Goal: Task Accomplishment & Management: Use online tool/utility

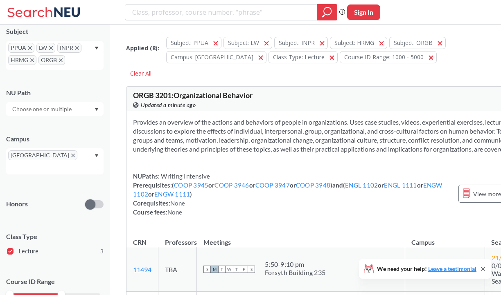
click at [96, 49] on icon "Dropdown arrow" at bounding box center [97, 48] width 4 height 3
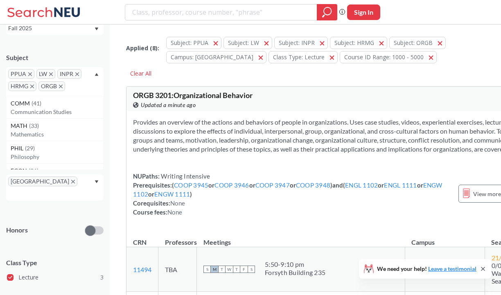
scroll to position [31, 0]
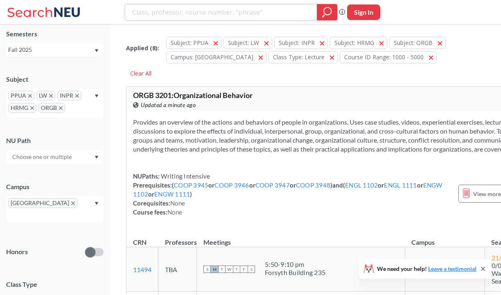
click at [175, 16] on input "search" at bounding box center [221, 12] width 180 height 14
type input "management"
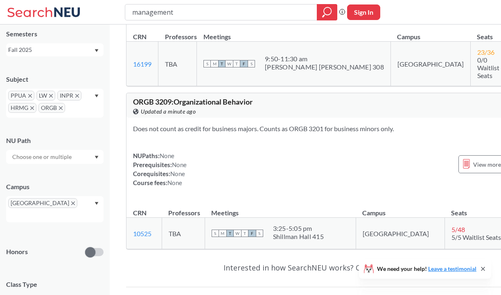
scroll to position [615, 0]
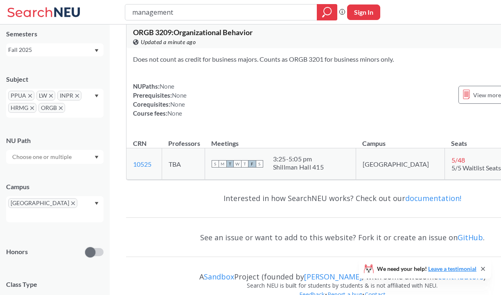
click at [30, 107] on icon "X to remove pill" at bounding box center [32, 108] width 4 height 4
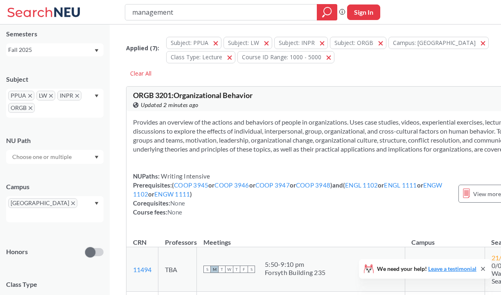
click at [30, 96] on icon "X to remove pill" at bounding box center [30, 96] width 4 height 4
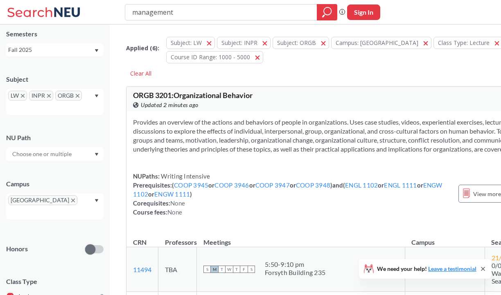
click at [25, 95] on span "LW" at bounding box center [17, 96] width 19 height 10
click at [45, 97] on span "INPR" at bounding box center [41, 96] width 24 height 10
click at [77, 96] on icon "X to remove pill" at bounding box center [78, 96] width 4 height 4
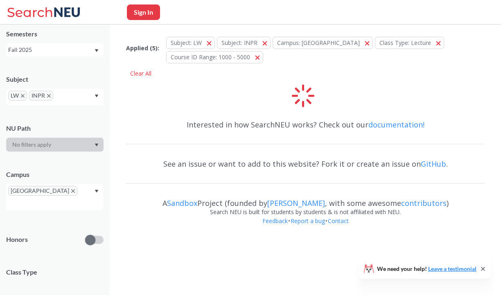
click at [48, 96] on icon "X to remove pill" at bounding box center [49, 96] width 4 height 4
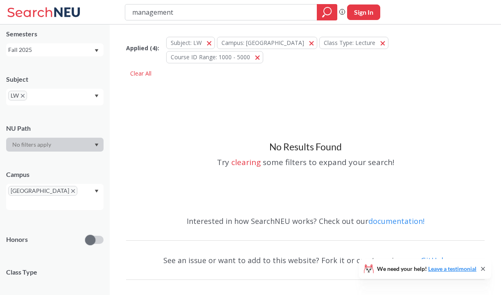
click at [22, 97] on icon "X to remove pill" at bounding box center [23, 96] width 4 height 4
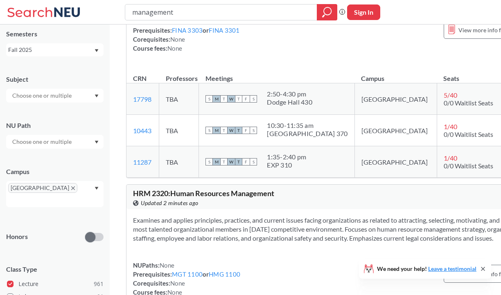
scroll to position [2424, 0]
click at [164, 13] on input "management" at bounding box center [221, 12] width 180 height 14
type input "power"
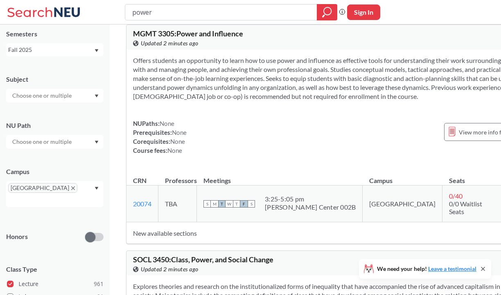
scroll to position [48, 0]
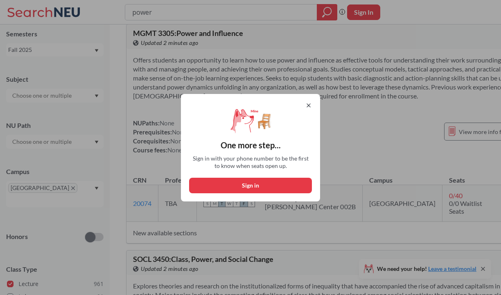
click at [287, 183] on button "Sign in" at bounding box center [250, 186] width 123 height 16
select select "US"
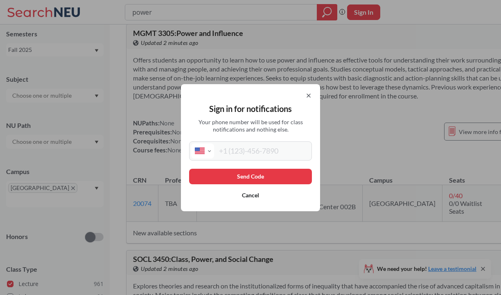
click at [268, 154] on input "tel" at bounding box center [262, 151] width 96 height 15
type input "[PHONE_NUMBER]"
click at [292, 178] on button "Send Code" at bounding box center [250, 177] width 123 height 16
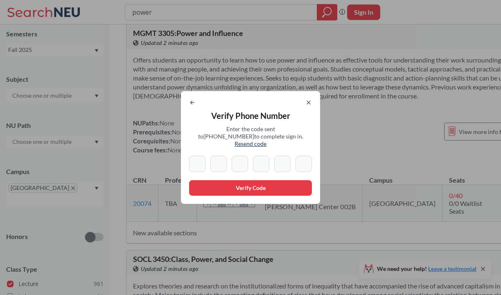
type input "8"
type input "3"
type input "6"
type input "5"
type input "4"
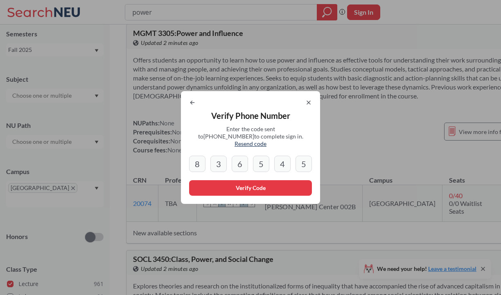
type input "5"
click at [220, 187] on button "Verify Code" at bounding box center [250, 188] width 123 height 16
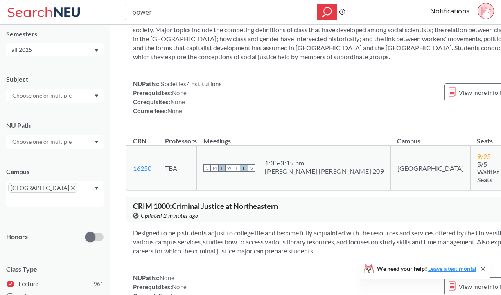
scroll to position [417, 0]
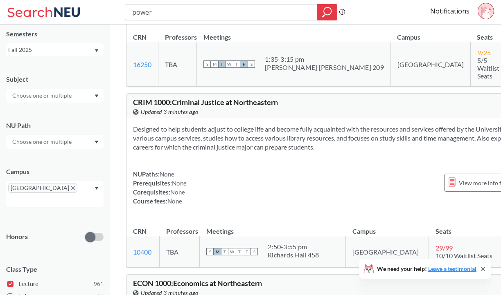
click at [99, 97] on div at bounding box center [54, 96] width 97 height 14
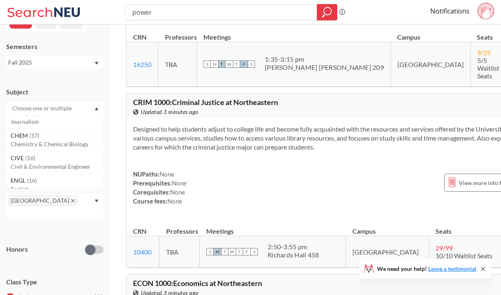
scroll to position [343, 0]
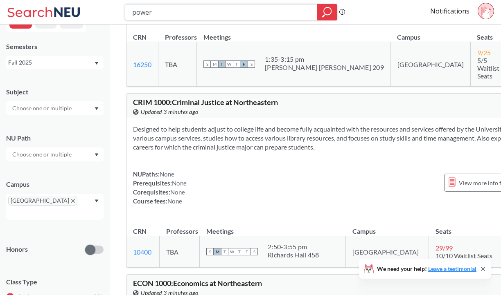
click at [222, 10] on input "power" at bounding box center [221, 12] width 180 height 14
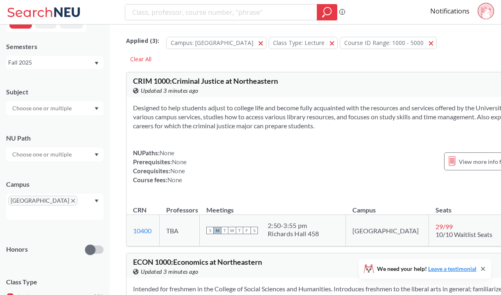
click at [51, 110] on input "text" at bounding box center [42, 109] width 69 height 10
click at [27, 171] on span "MGSC" at bounding box center [20, 169] width 18 height 9
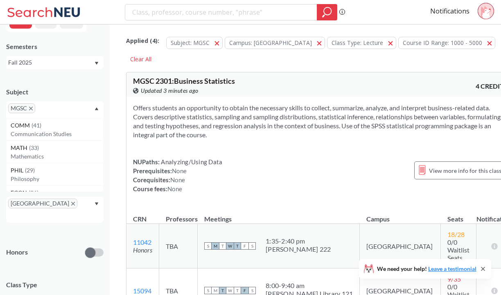
click at [30, 106] on span "MGSC" at bounding box center [21, 109] width 27 height 10
click at [32, 107] on icon "X to remove pill" at bounding box center [31, 109] width 4 height 4
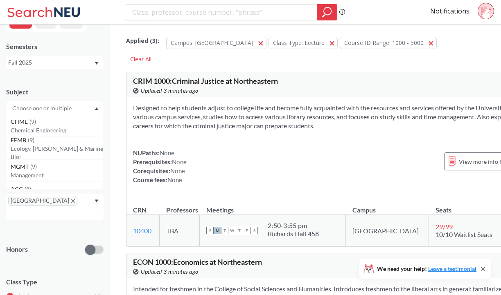
scroll to position [854, 0]
click at [29, 177] on p "Management" at bounding box center [57, 178] width 92 height 8
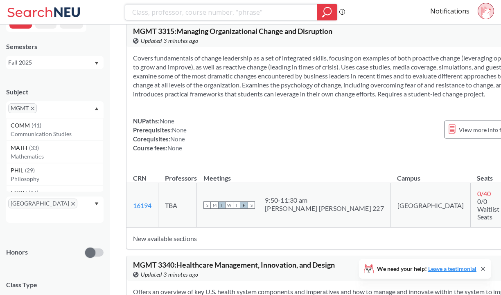
scroll to position [541, 0]
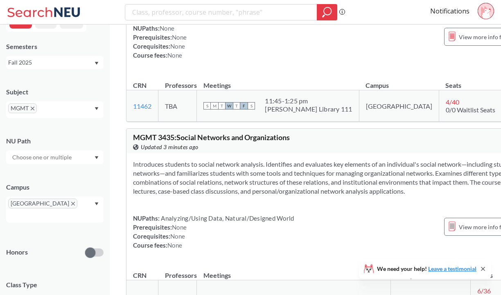
scroll to position [1276, 0]
